Goal: Find specific page/section: Find specific page/section

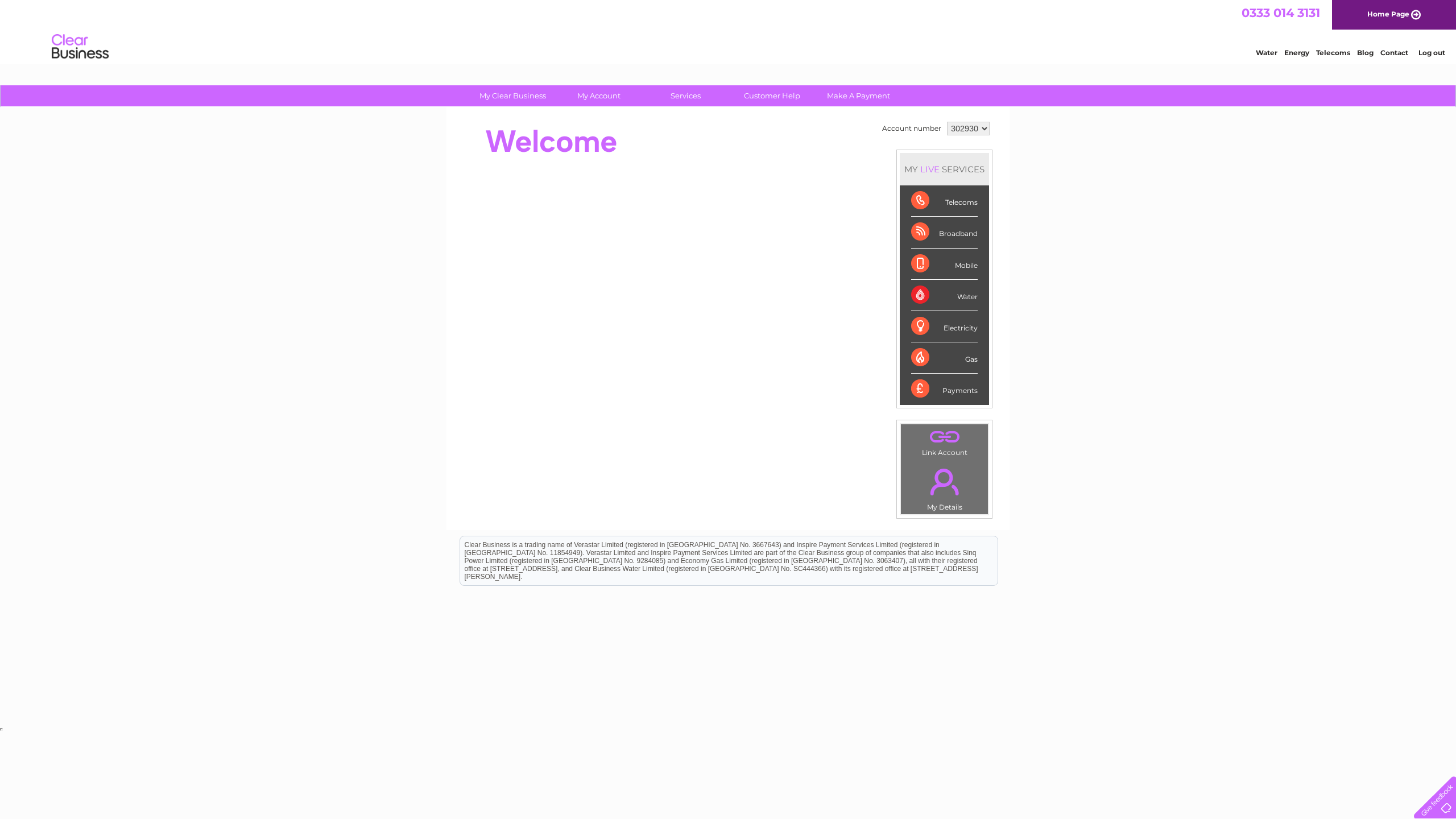
click at [961, 204] on div "Telecoms" at bounding box center [944, 201] width 67 height 31
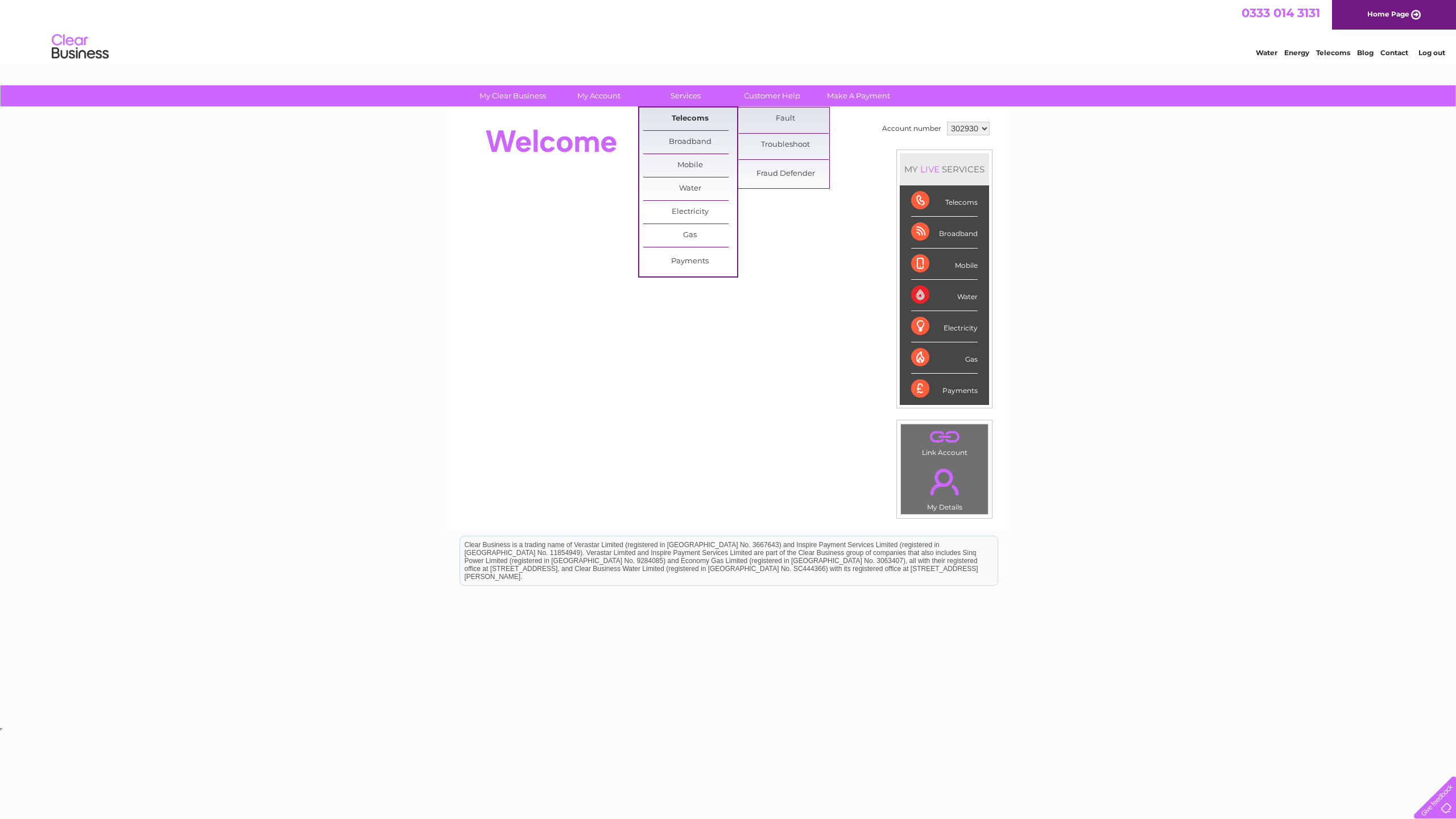
click at [666, 121] on link "Telecoms" at bounding box center [690, 119] width 94 height 23
click at [682, 118] on link "Telecoms" at bounding box center [690, 119] width 94 height 23
click at [692, 265] on link "Payments" at bounding box center [690, 261] width 94 height 23
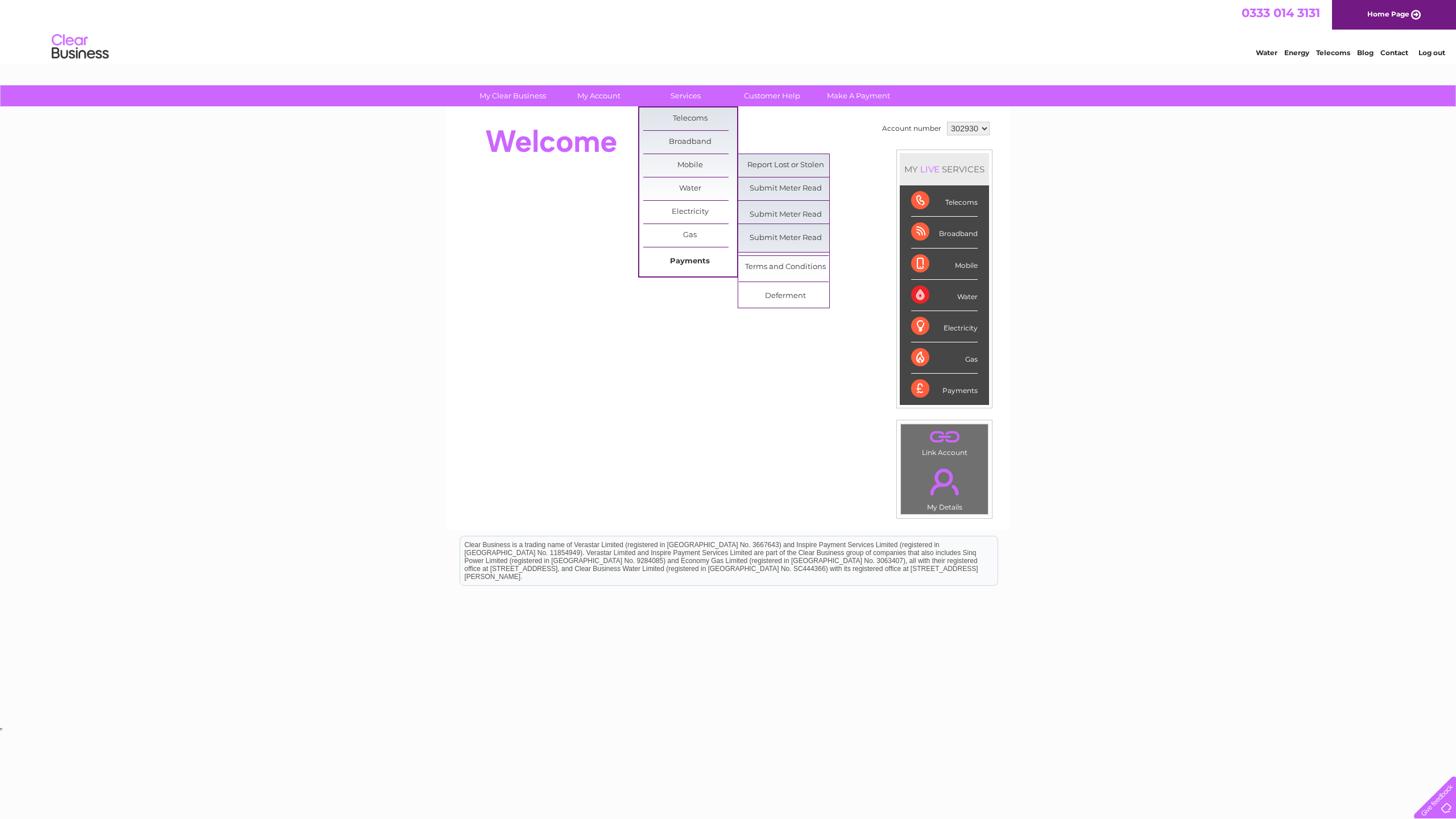
click at [692, 265] on link "Payments" at bounding box center [690, 261] width 94 height 23
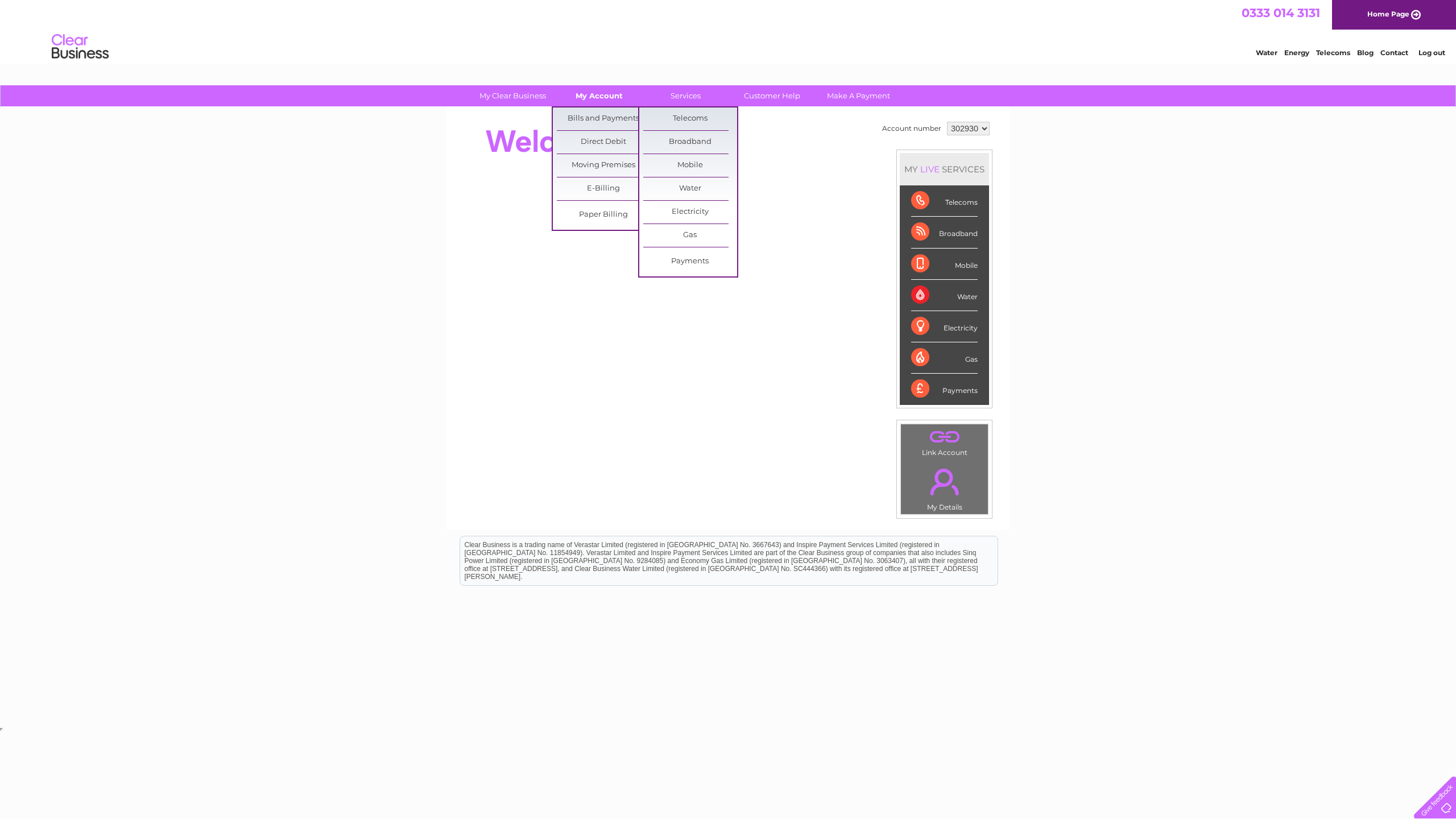
click at [599, 96] on link "My Account" at bounding box center [599, 96] width 94 height 21
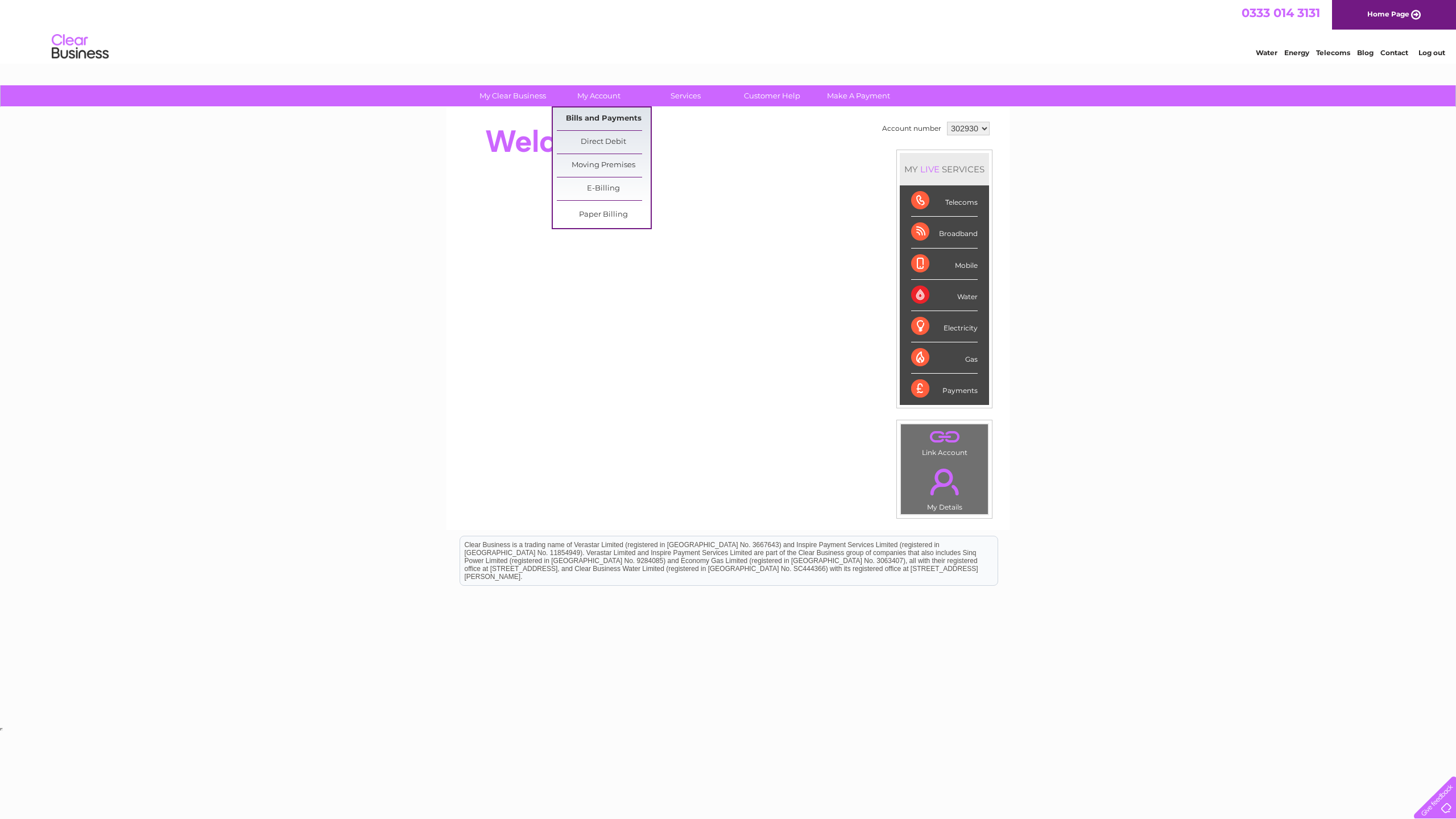
click at [603, 121] on link "Bills and Payments" at bounding box center [603, 119] width 94 height 23
click at [603, 121] on link "Bills and Payments" at bounding box center [603, 119] width 94 height 23
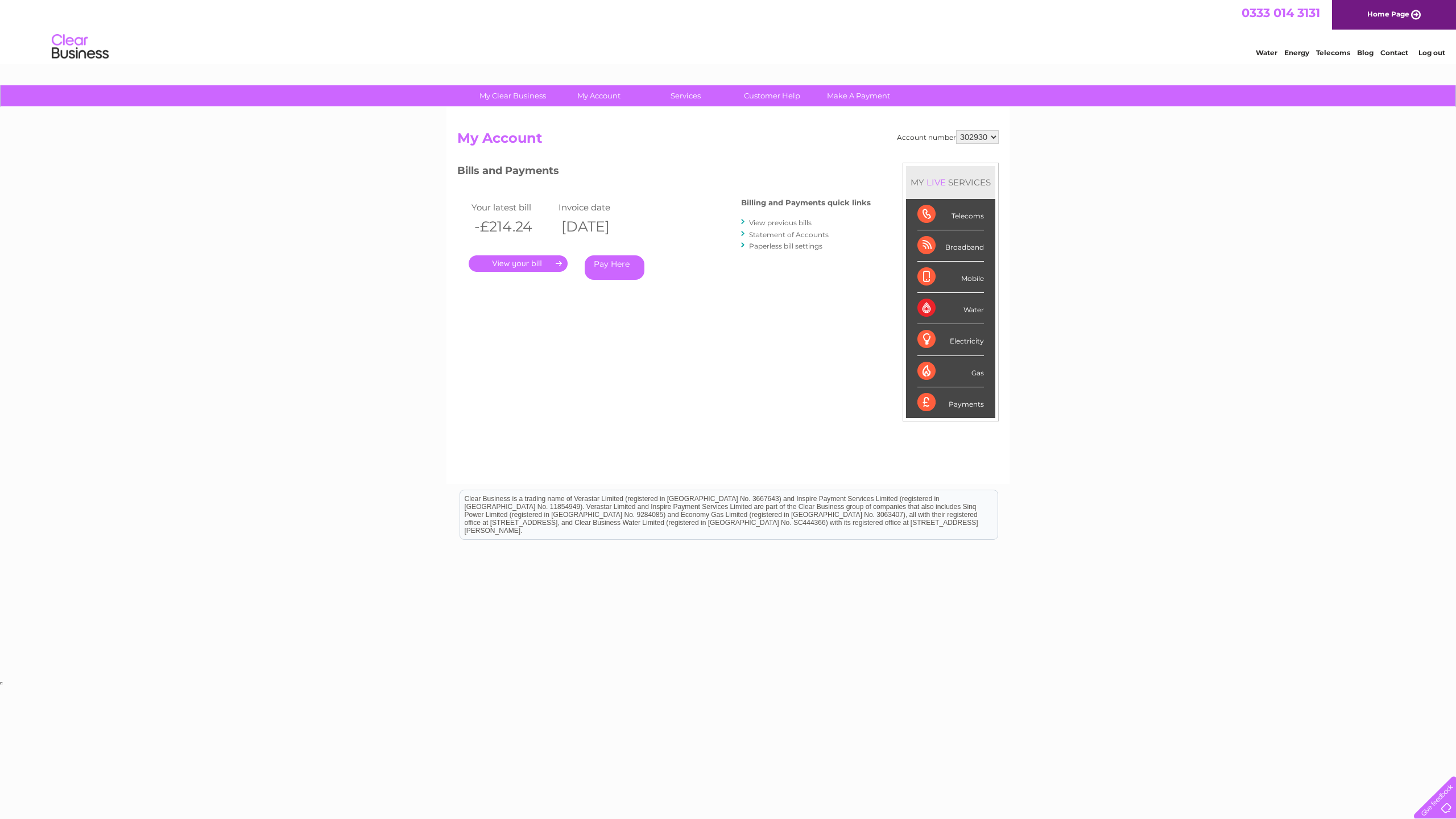
click at [928, 216] on div "Telecoms" at bounding box center [950, 214] width 67 height 31
